Goal: Task Accomplishment & Management: Use online tool/utility

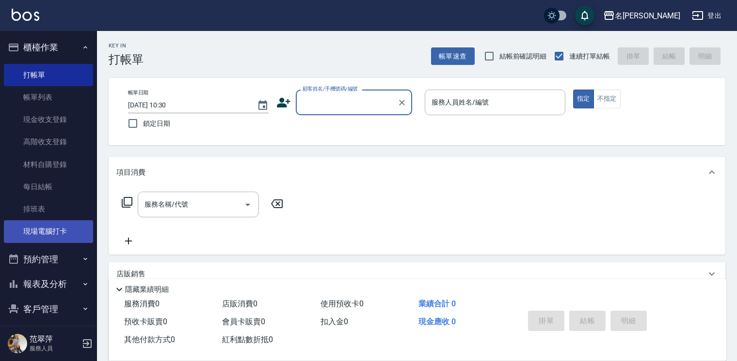
scroll to position [32, 0]
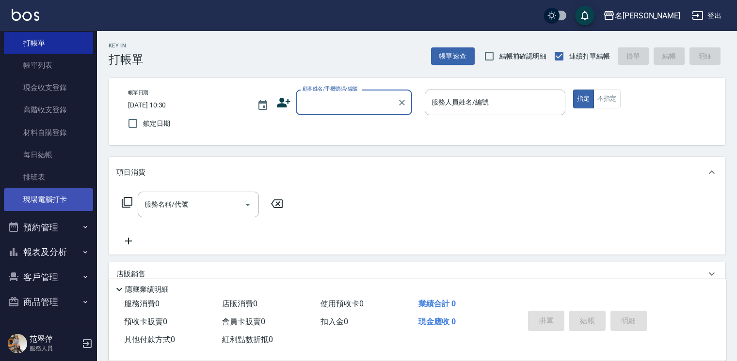
click at [45, 205] on link "現場電腦打卡" at bounding box center [48, 199] width 89 height 22
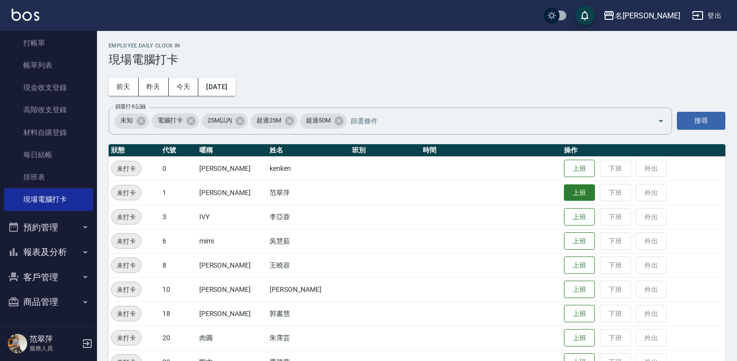
click at [577, 191] on button "上班" at bounding box center [579, 193] width 31 height 17
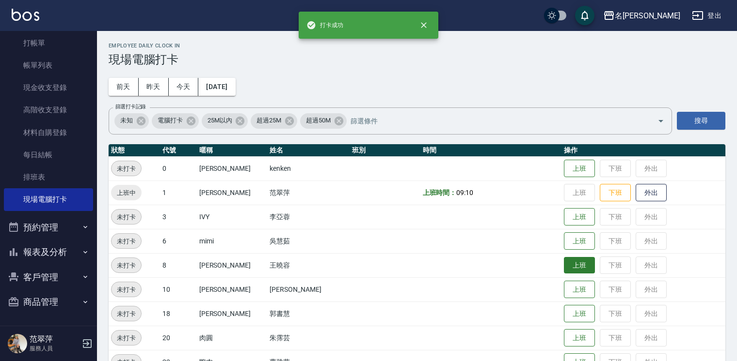
click at [569, 265] on button "上班" at bounding box center [579, 265] width 31 height 17
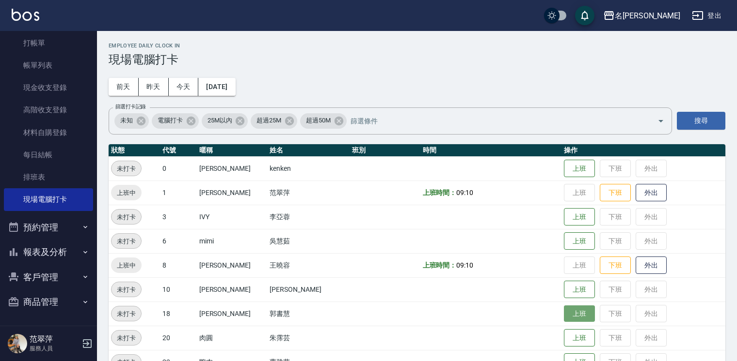
click at [565, 313] on button "上班" at bounding box center [579, 314] width 31 height 17
click at [190, 78] on button "今天" at bounding box center [184, 87] width 30 height 18
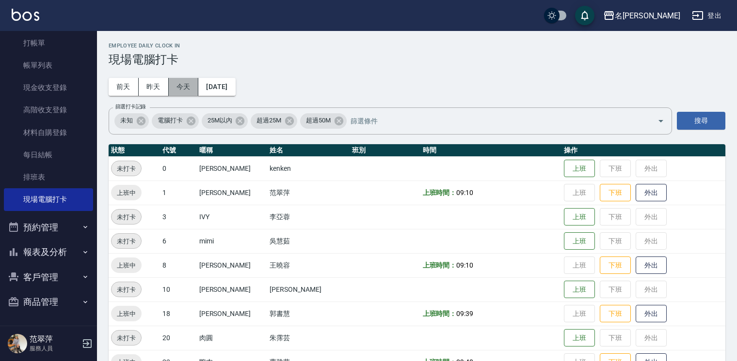
click at [190, 78] on button "今天" at bounding box center [184, 87] width 30 height 18
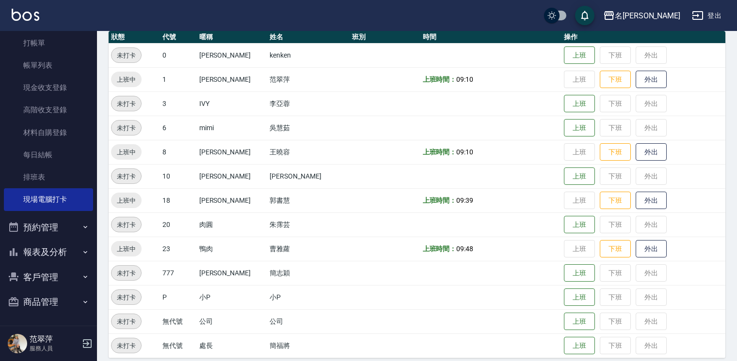
scroll to position [122, 0]
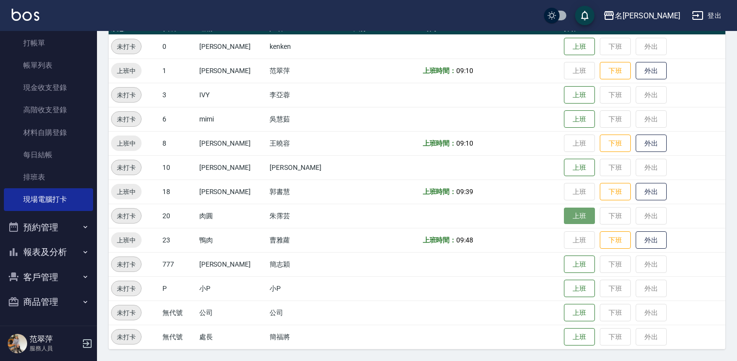
click at [569, 217] on button "上班" at bounding box center [579, 216] width 31 height 17
